Goal: Task Accomplishment & Management: Complete application form

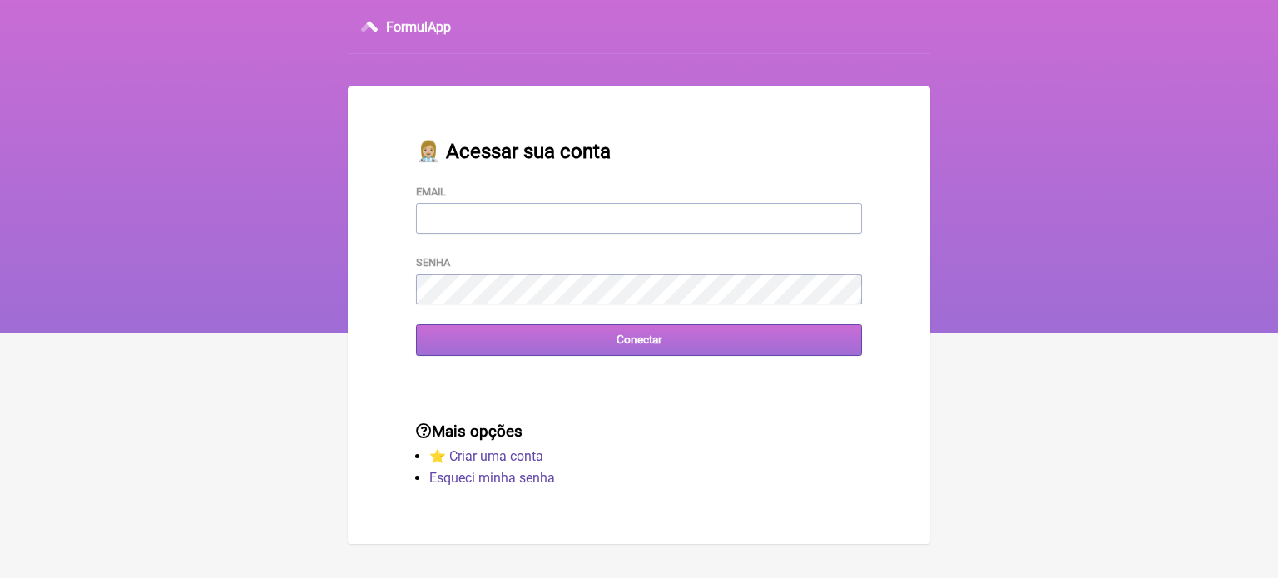
type input "[EMAIL_ADDRESS][DOMAIN_NAME]"
click at [559, 332] on input "Conectar" at bounding box center [639, 340] width 446 height 31
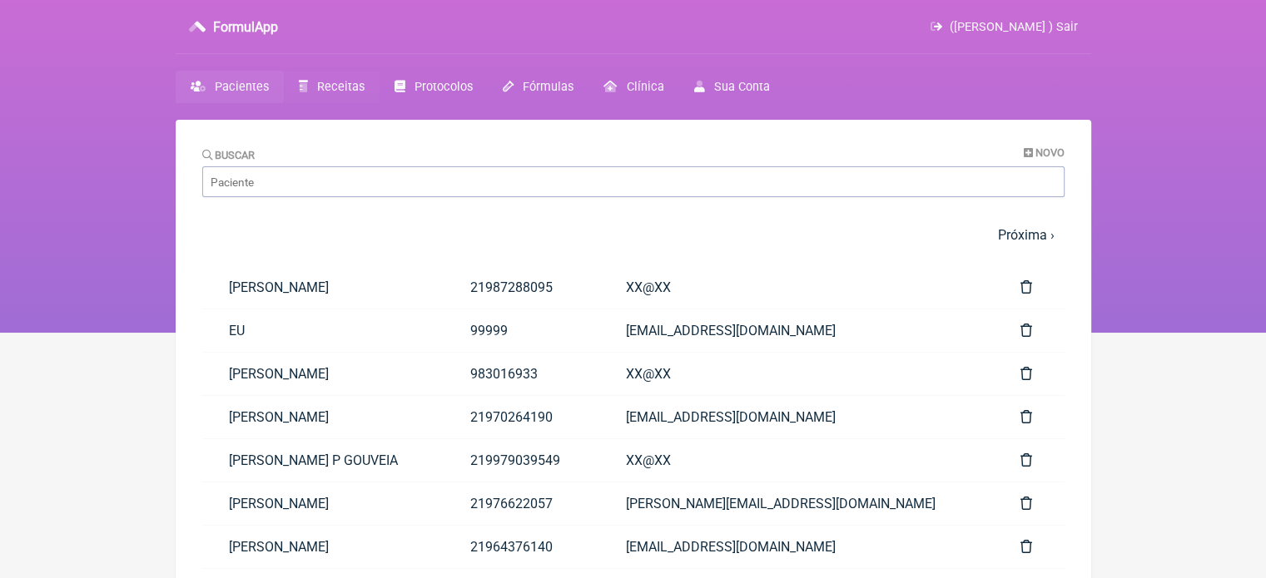
click at [317, 82] on span "Receitas" at bounding box center [340, 87] width 47 height 14
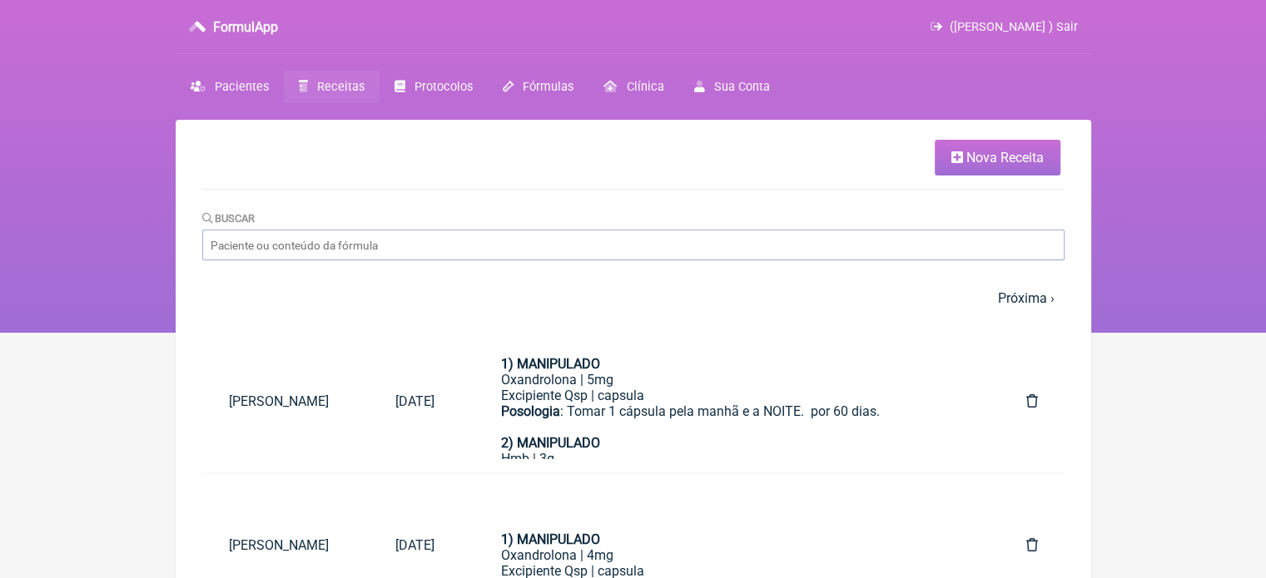
click at [1009, 158] on span "Nova Receita" at bounding box center [1004, 158] width 77 height 16
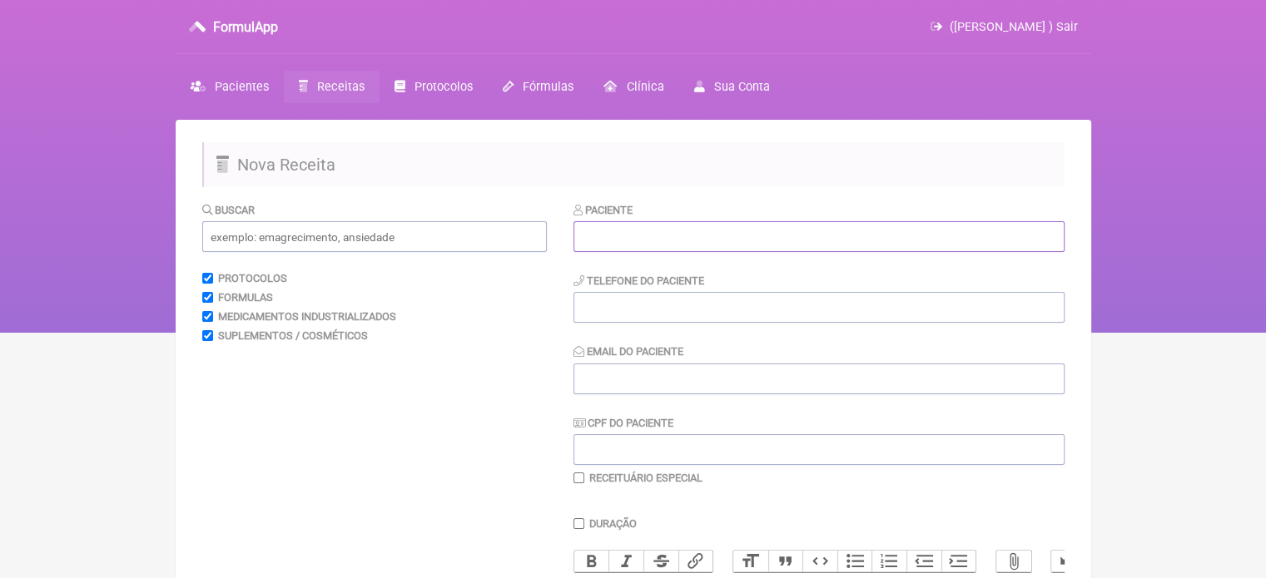
click at [687, 242] on input "text" at bounding box center [818, 236] width 491 height 31
paste input "[PERSON_NAME]"
type input "[PERSON_NAME]"
click at [682, 319] on input "tel" at bounding box center [818, 307] width 491 height 31
type input "2"
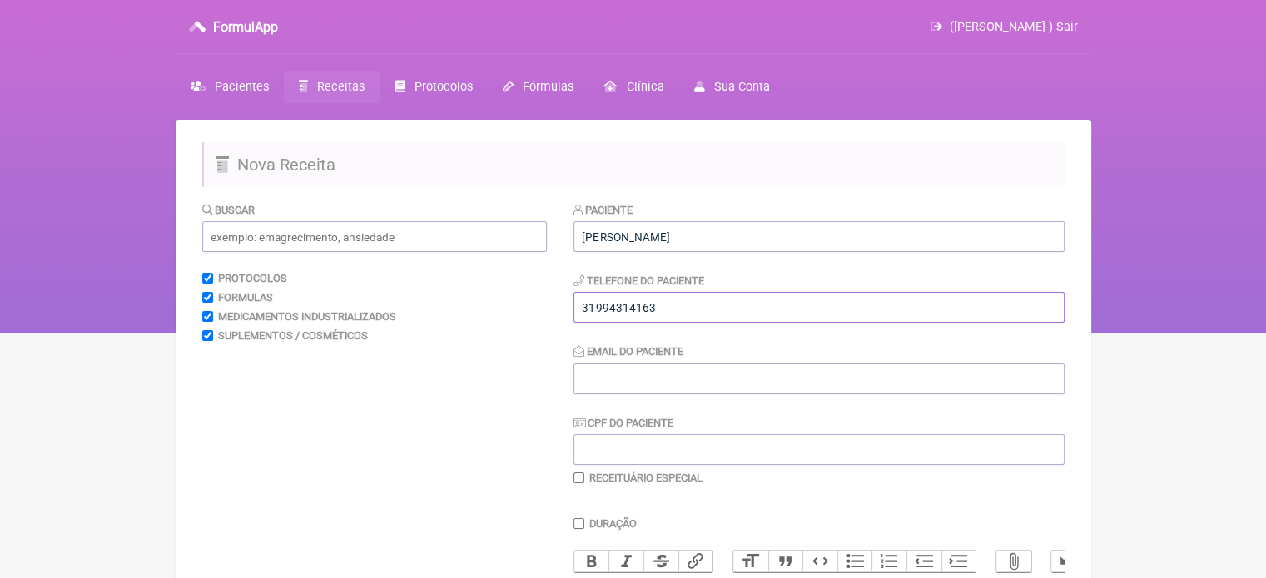
type input "31994314163"
click at [642, 384] on input "Email do Paciente" at bounding box center [818, 379] width 491 height 31
type input "X@X"
click at [343, 245] on input "text" at bounding box center [374, 236] width 345 height 31
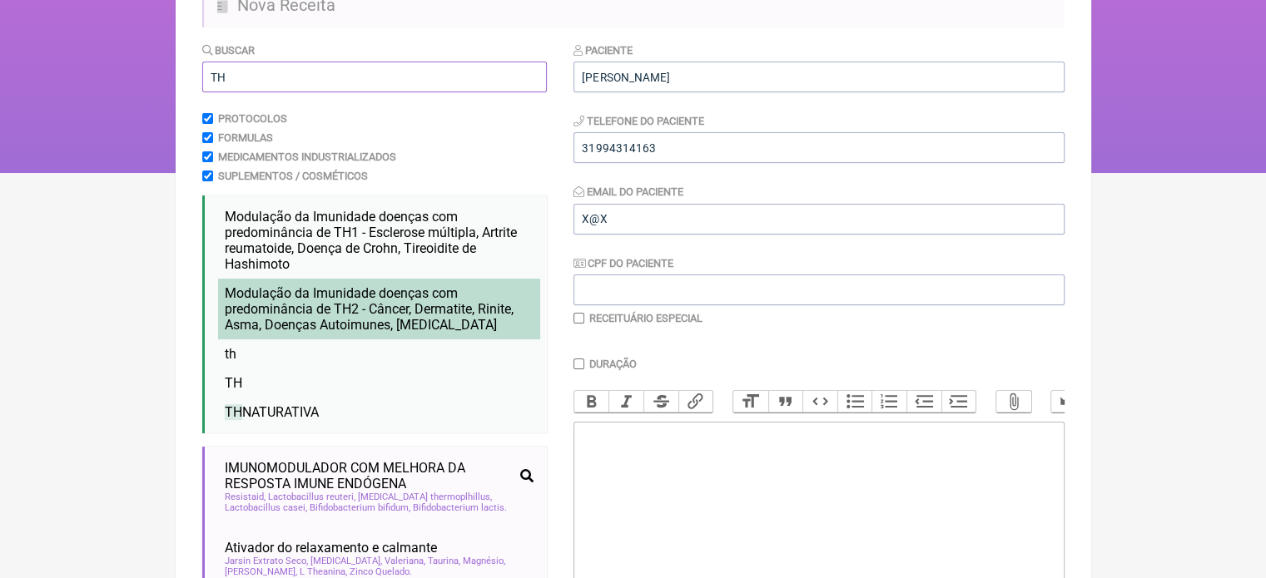
scroll to position [166, 0]
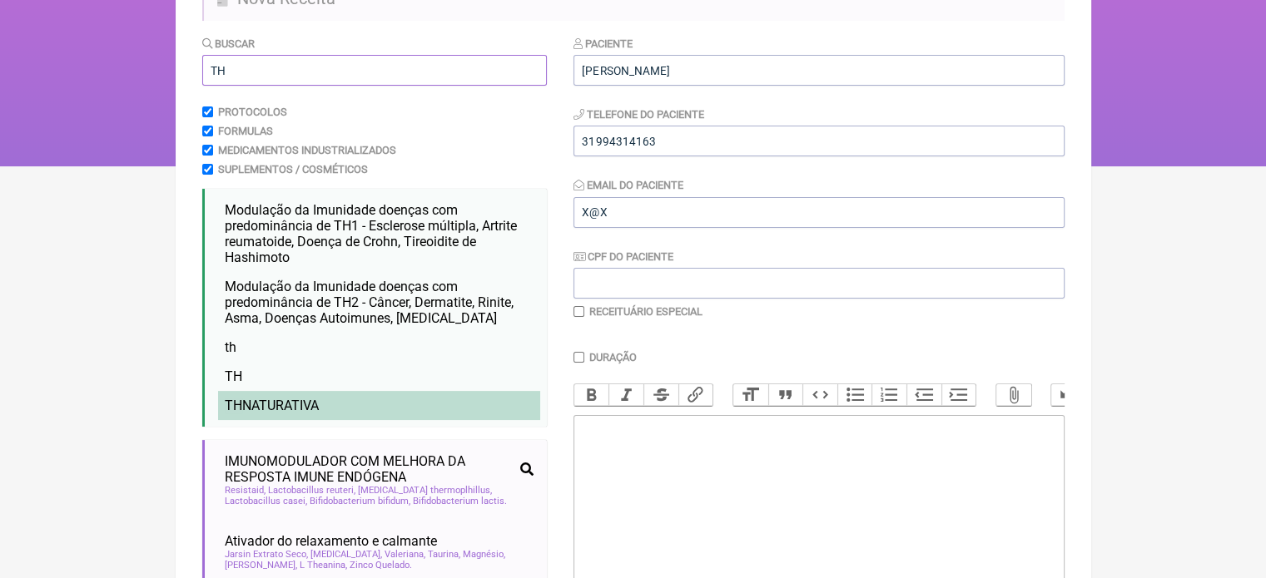
type input "TH"
click at [365, 409] on li "TH NATURATIVA" at bounding box center [379, 405] width 322 height 29
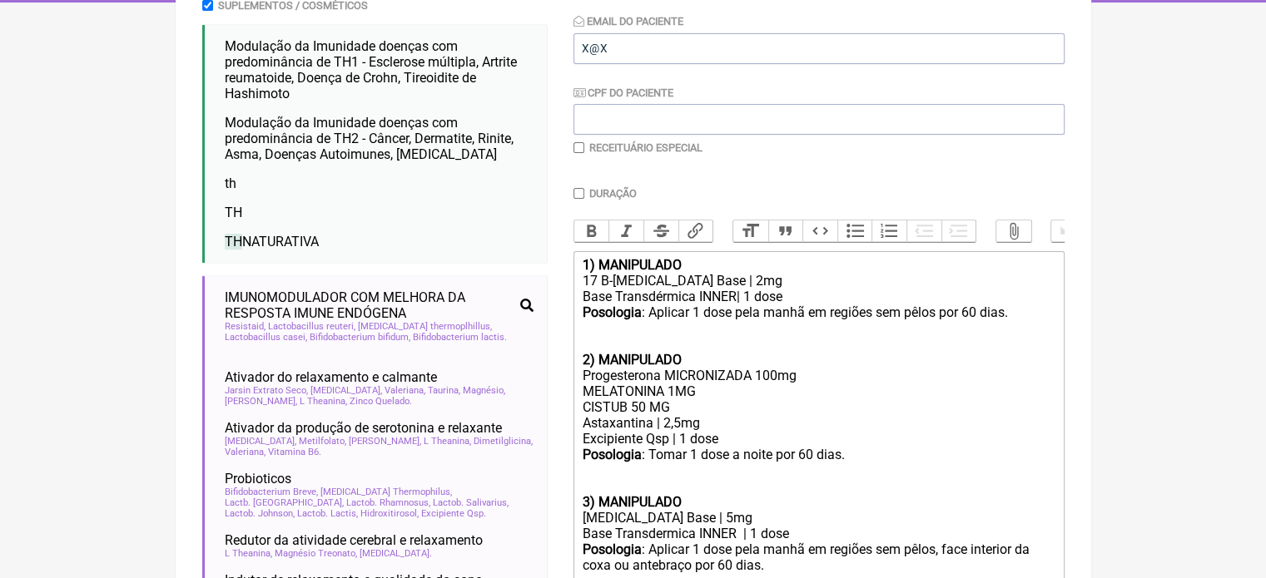
scroll to position [333, 0]
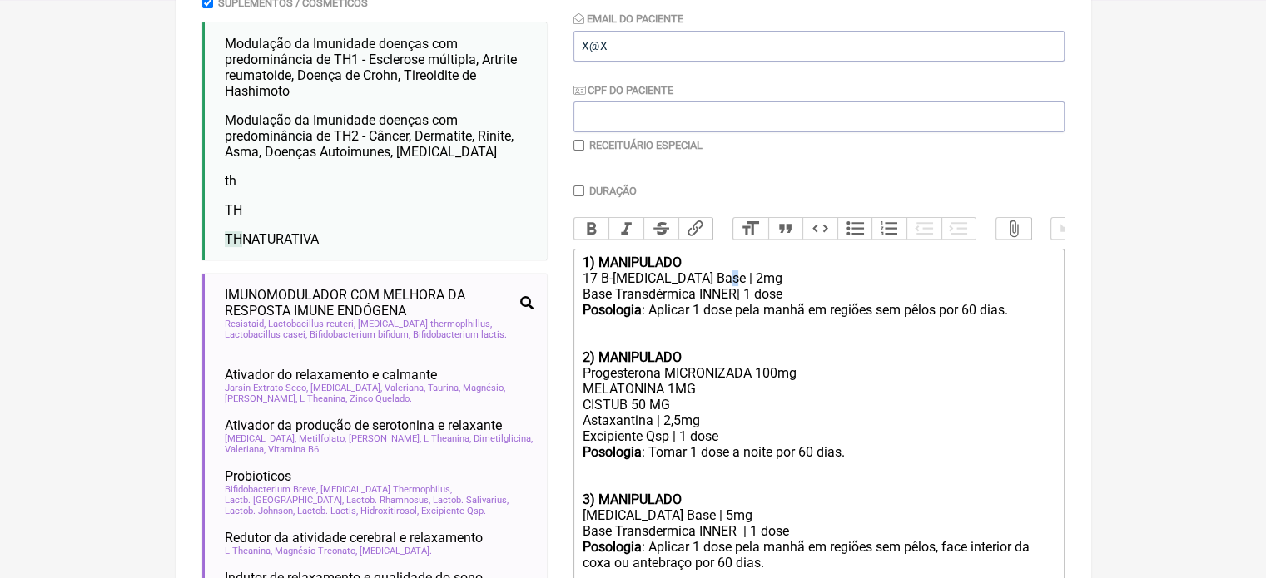
click at [706, 286] on div "17 B-[MEDICAL_DATA] Base | 2mg" at bounding box center [818, 278] width 473 height 16
type trix-editor "<div><strong>1) MANIPULADO</strong></div><div>17 B-Estradiol Base | 1mg</div><d…"
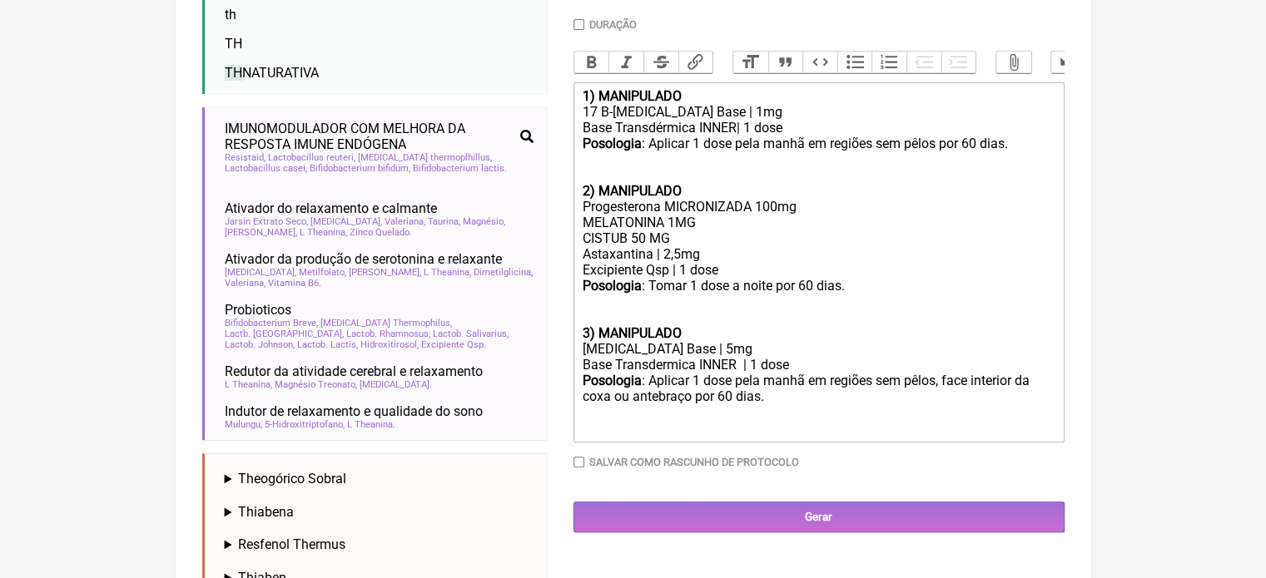
scroll to position [250, 0]
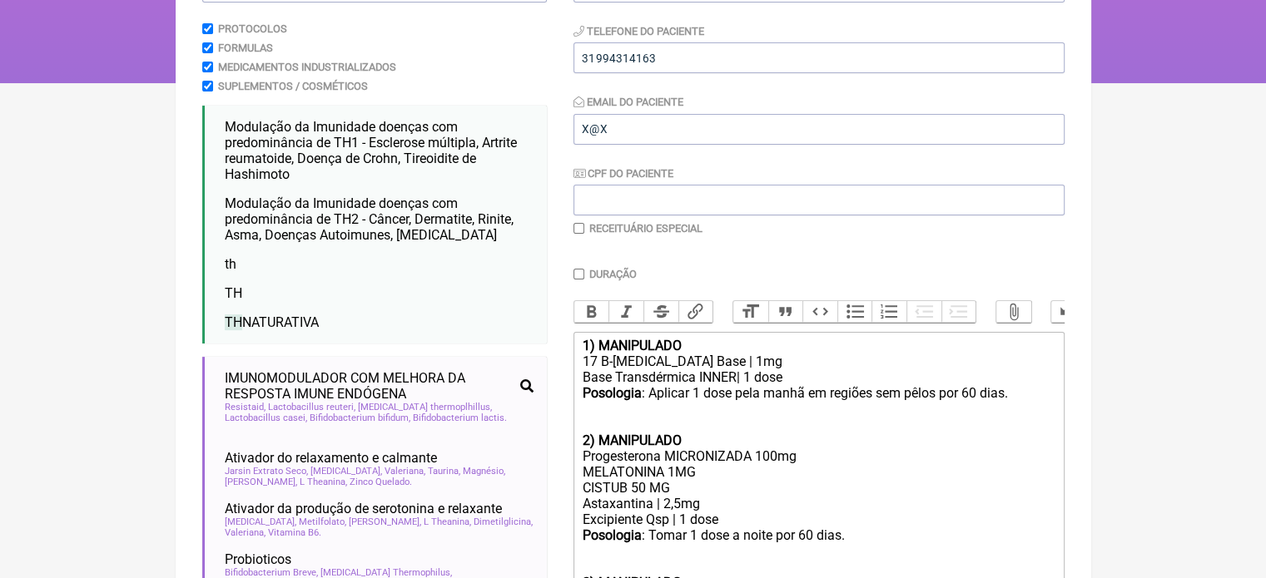
click at [580, 227] on input "checkbox" at bounding box center [578, 228] width 11 height 11
checkbox input "true"
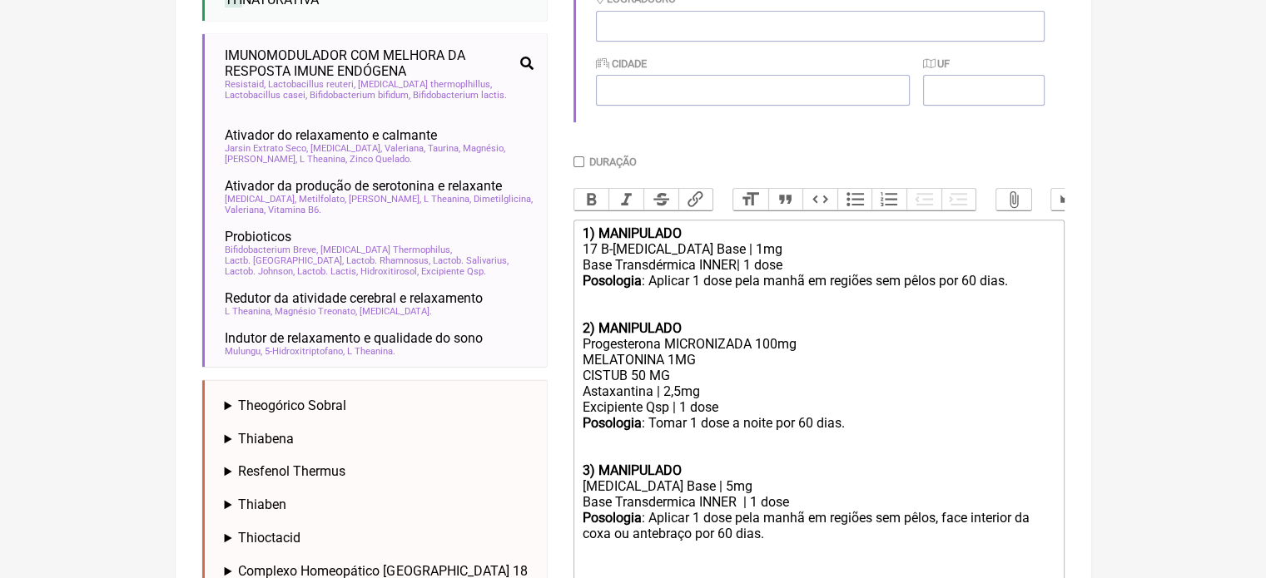
scroll to position [666, 0]
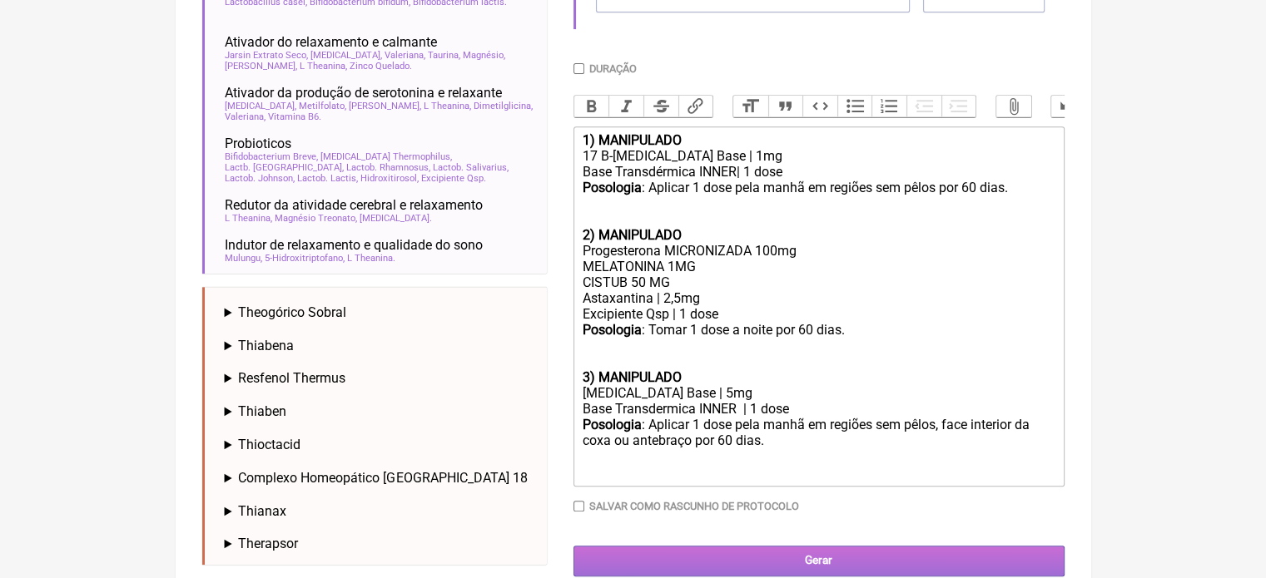
click at [824, 566] on input "Gerar" at bounding box center [818, 561] width 491 height 31
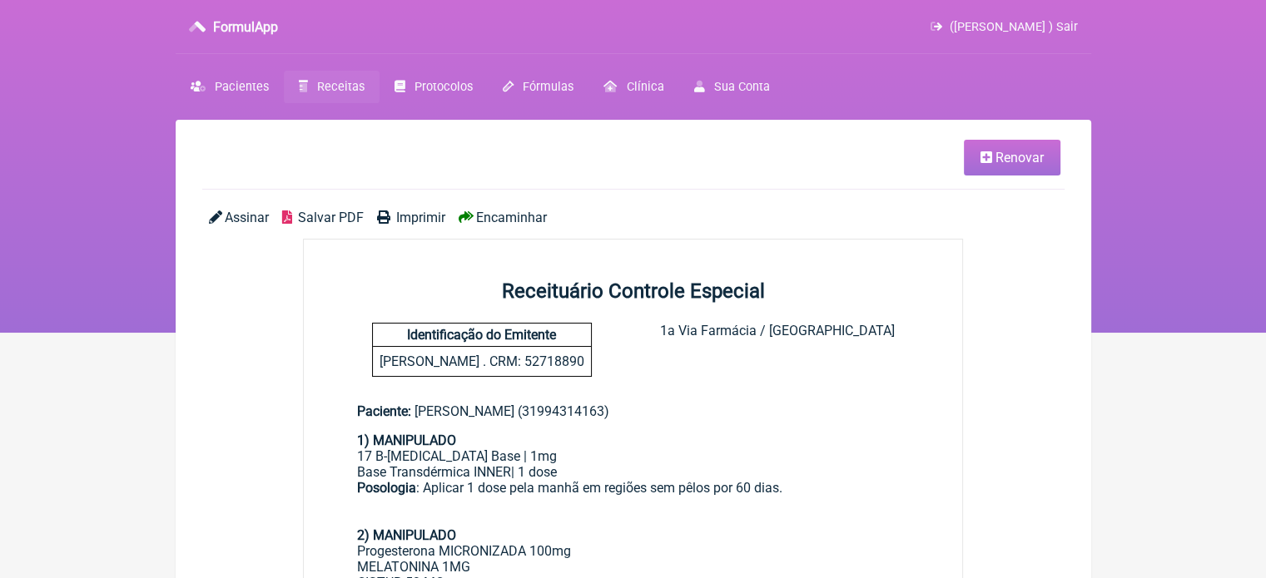
click at [419, 212] on span "Imprimir" at bounding box center [420, 218] width 49 height 16
click at [345, 89] on span "Receitas" at bounding box center [340, 87] width 47 height 14
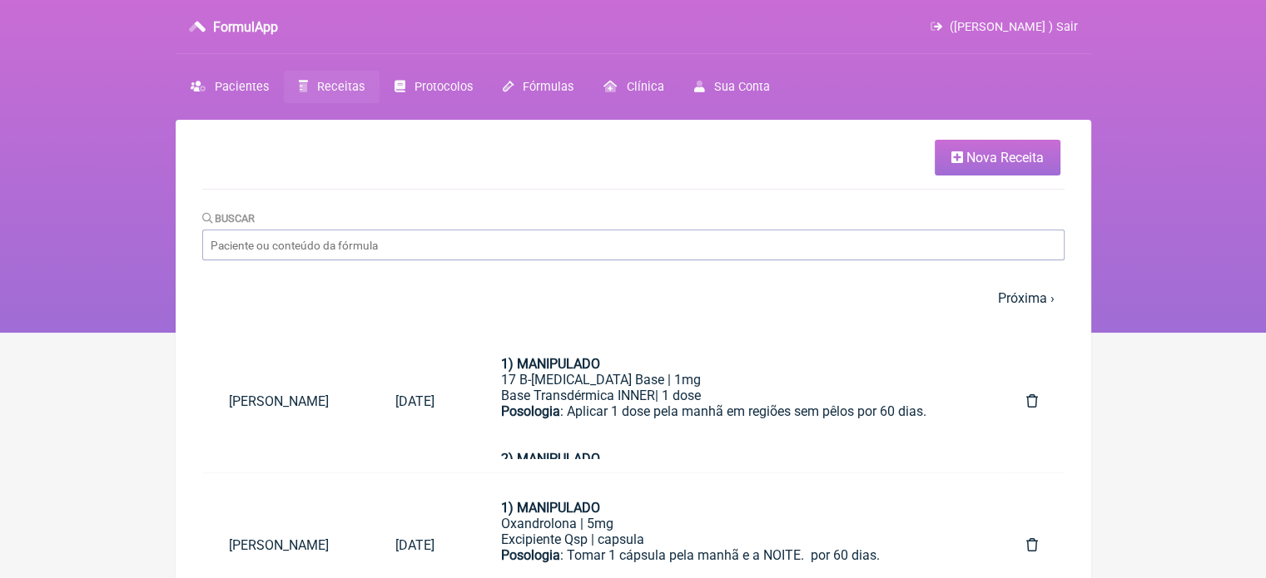
click at [966, 162] on span "Nova Receita" at bounding box center [1004, 158] width 77 height 16
